Goal: Check status: Check status

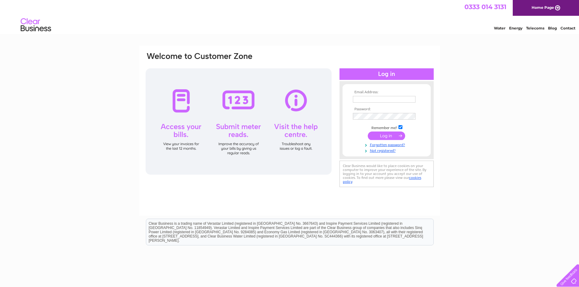
type input "[PERSON_NAME][EMAIL_ADDRESS][PERSON_NAME][DOMAIN_NAME]"
click at [380, 134] on input "submit" at bounding box center [386, 136] width 37 height 9
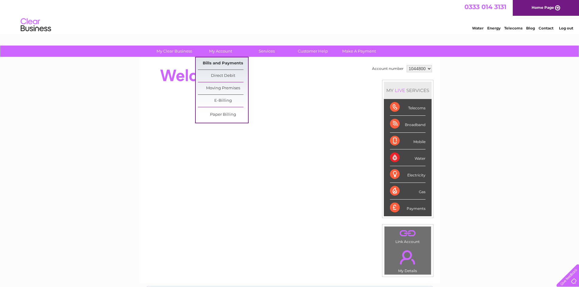
click at [220, 63] on link "Bills and Payments" at bounding box center [223, 63] width 50 height 12
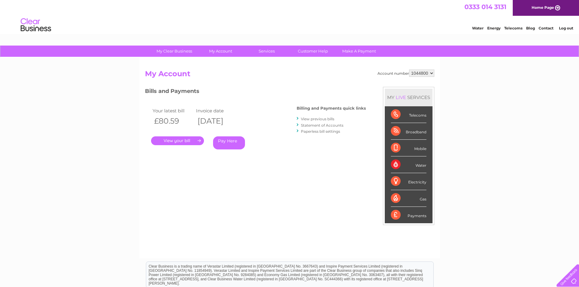
click at [189, 140] on link "." at bounding box center [177, 140] width 53 height 9
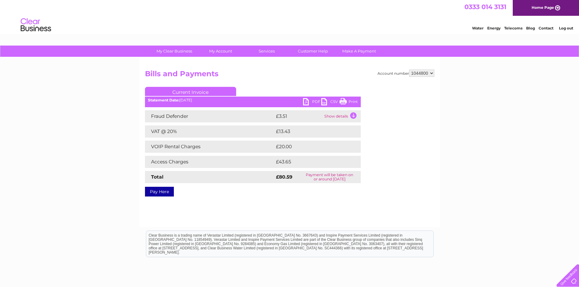
click at [349, 100] on link "Print" at bounding box center [348, 102] width 18 height 9
